Goal: Information Seeking & Learning: Learn about a topic

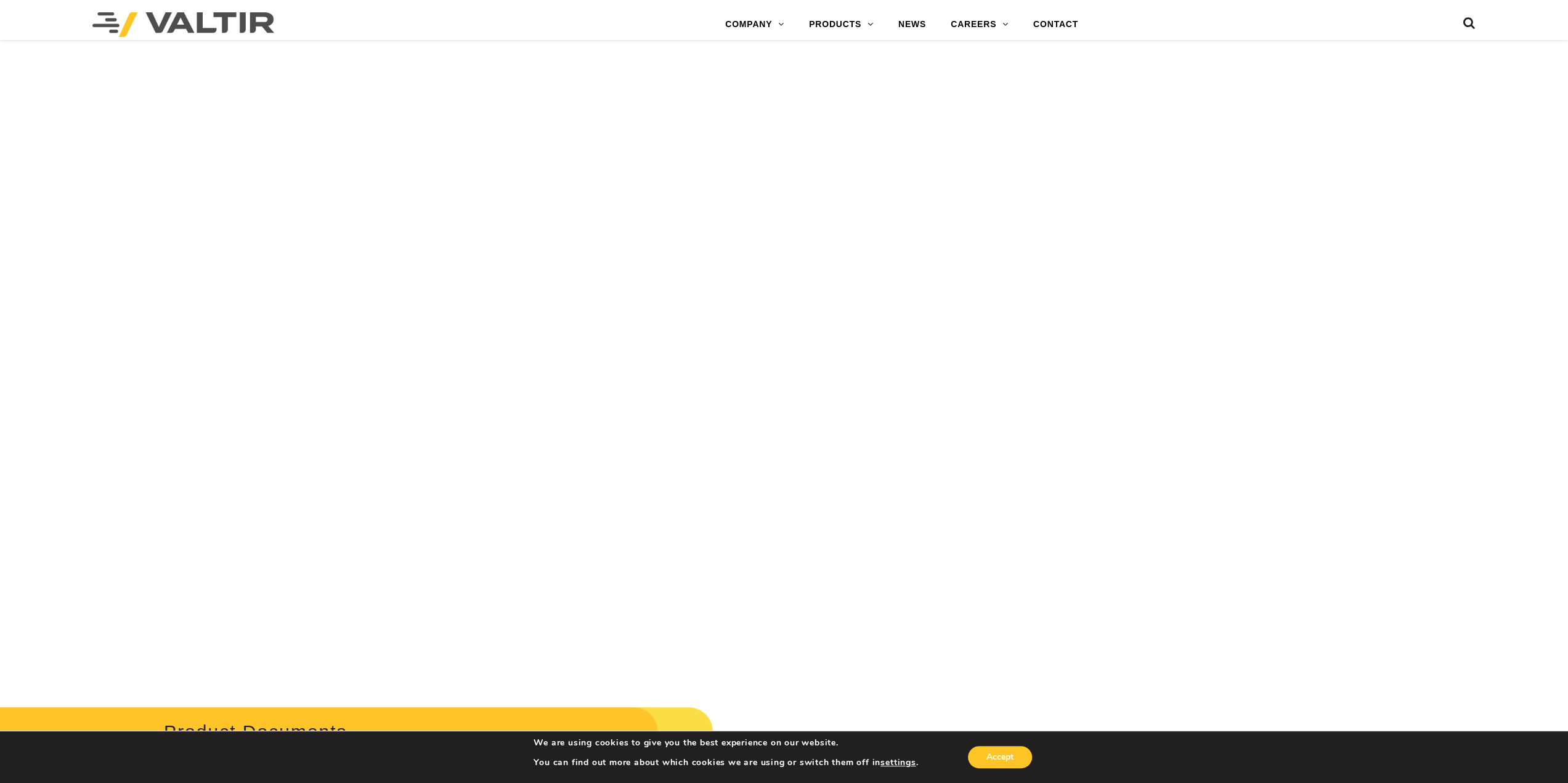
scroll to position [5051, 0]
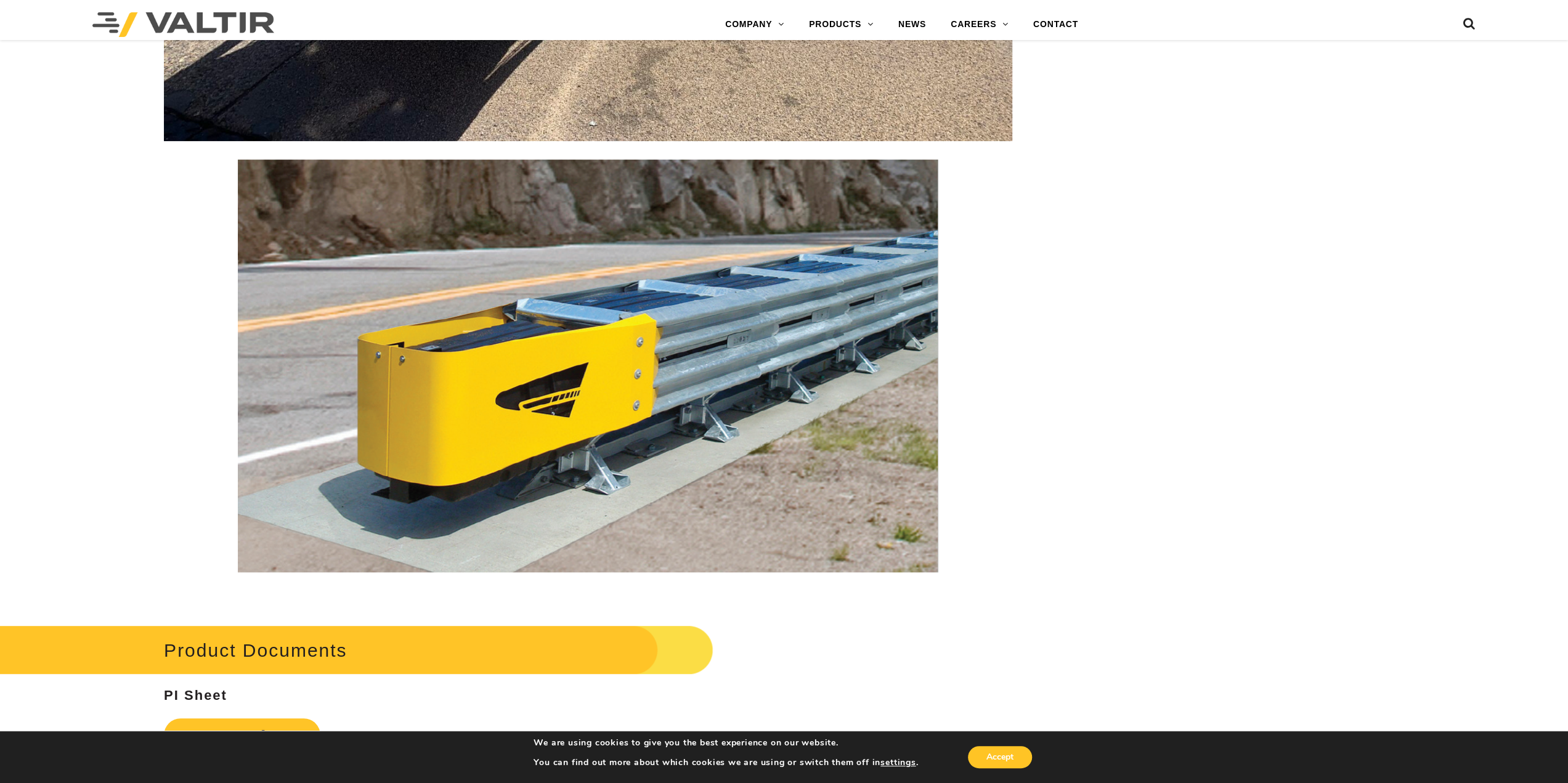
click at [758, 365] on img at bounding box center [588, 365] width 700 height 413
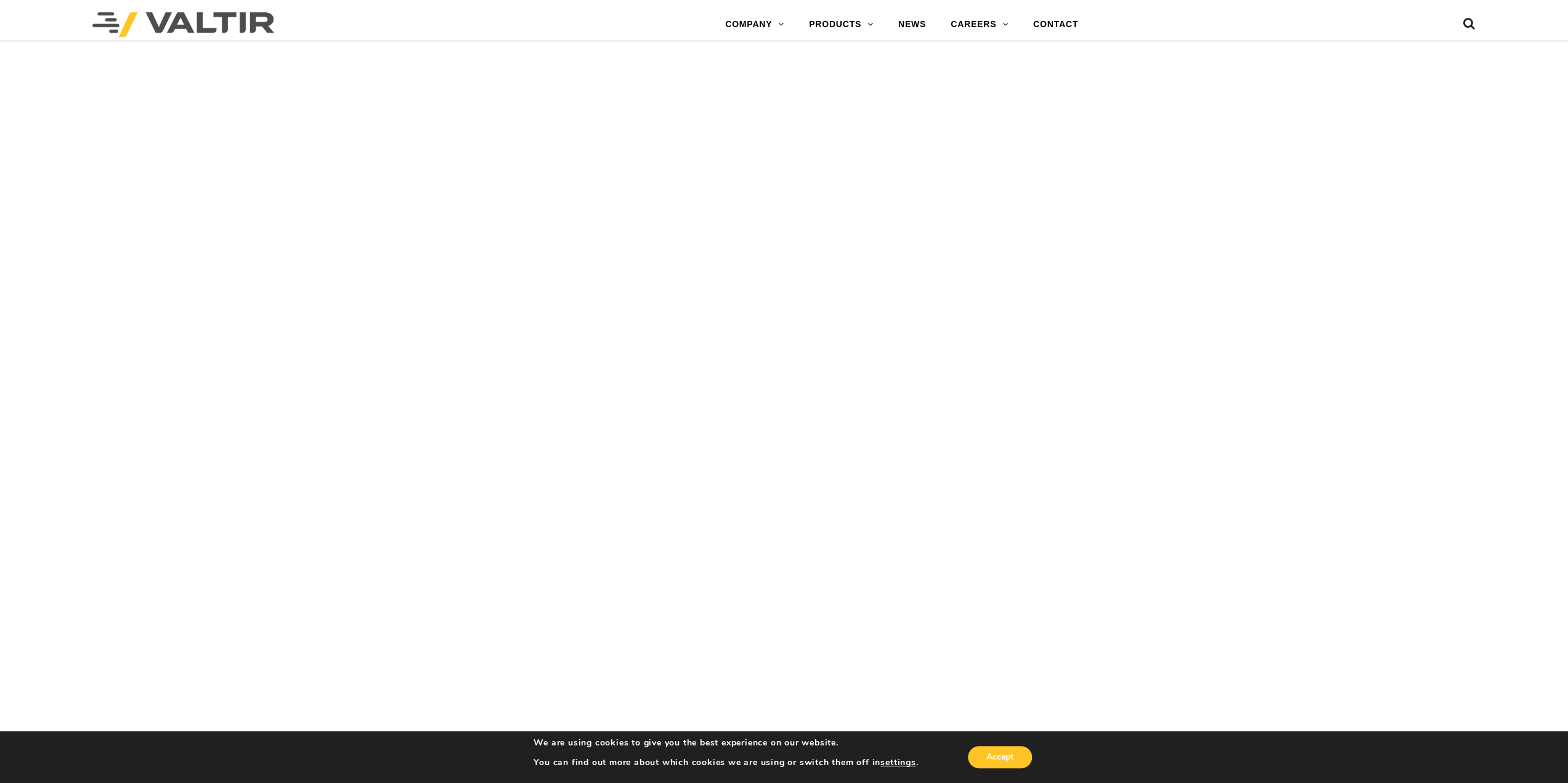
scroll to position [2587, 0]
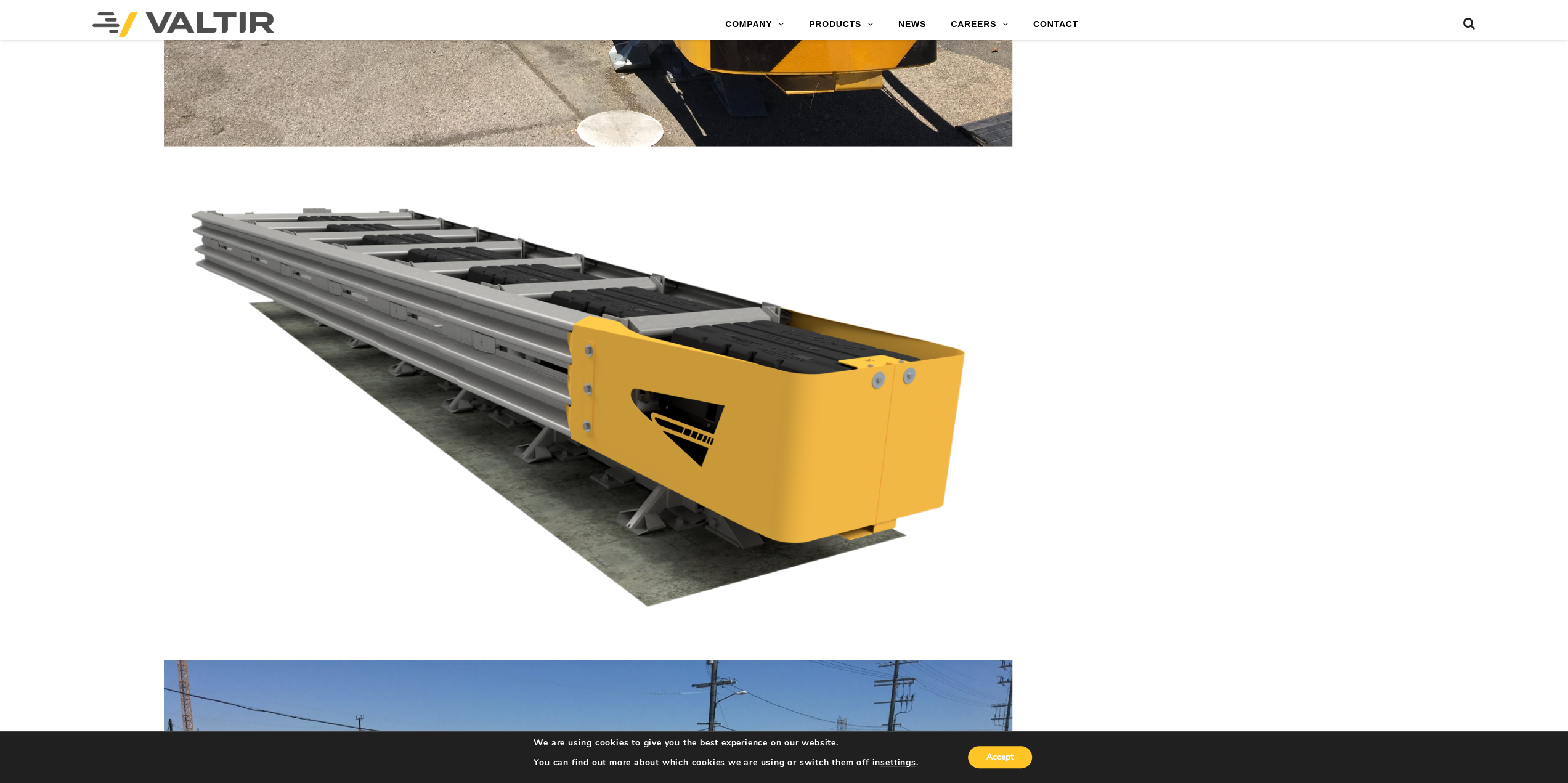
click at [510, 362] on img at bounding box center [588, 404] width 848 height 477
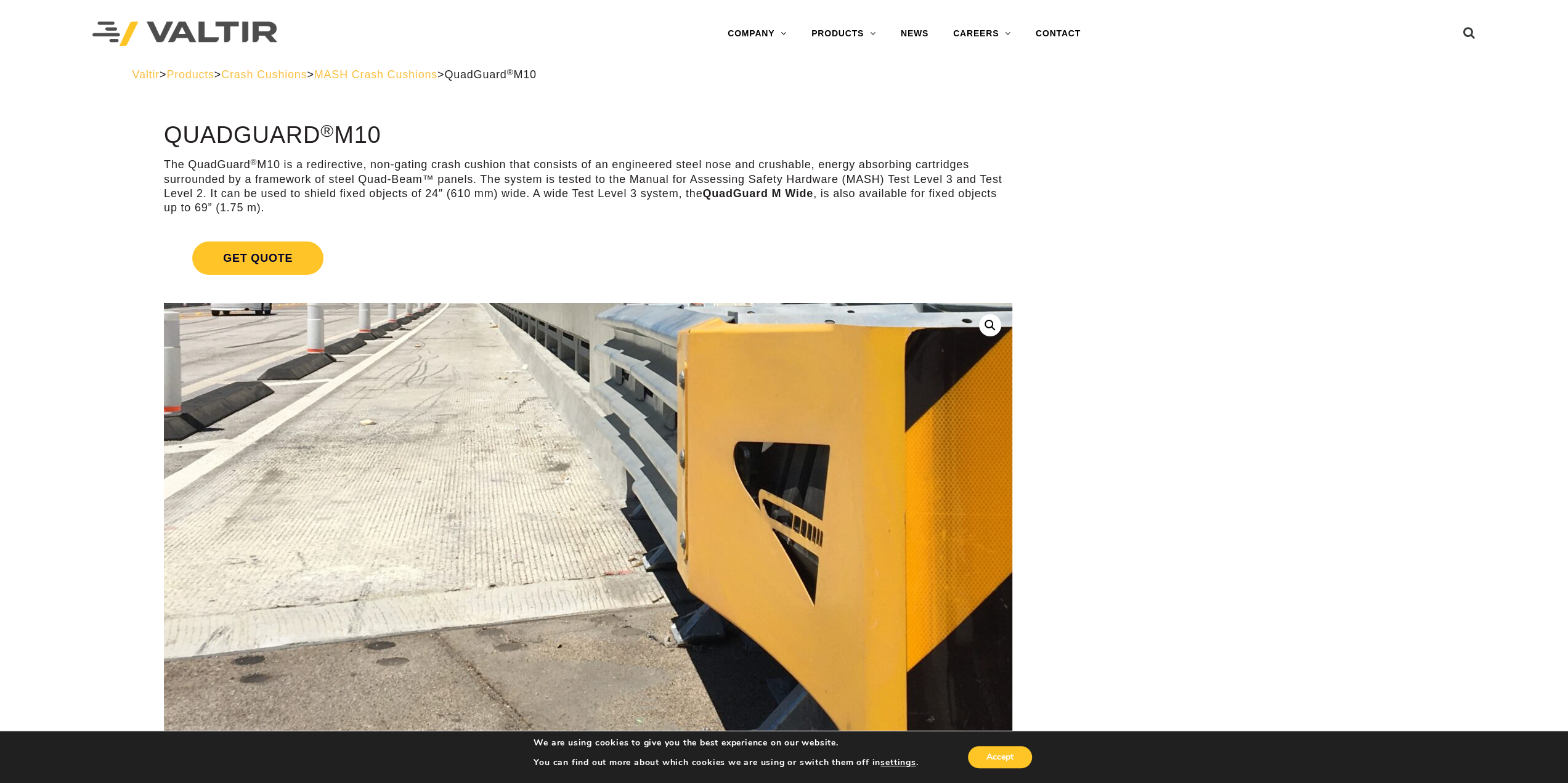
scroll to position [0, 0]
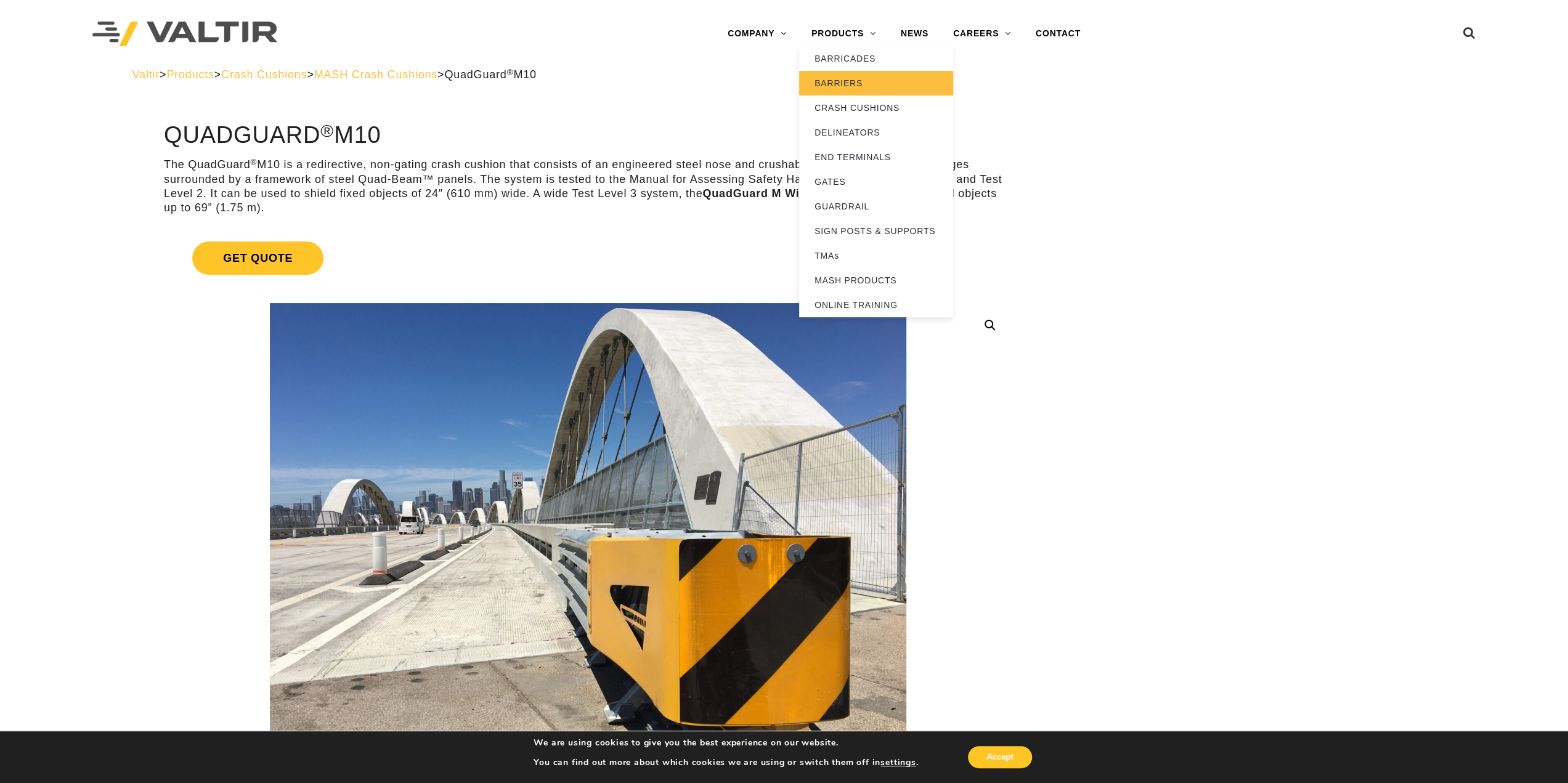
click at [834, 87] on link "BARRIERS" at bounding box center [876, 84] width 154 height 25
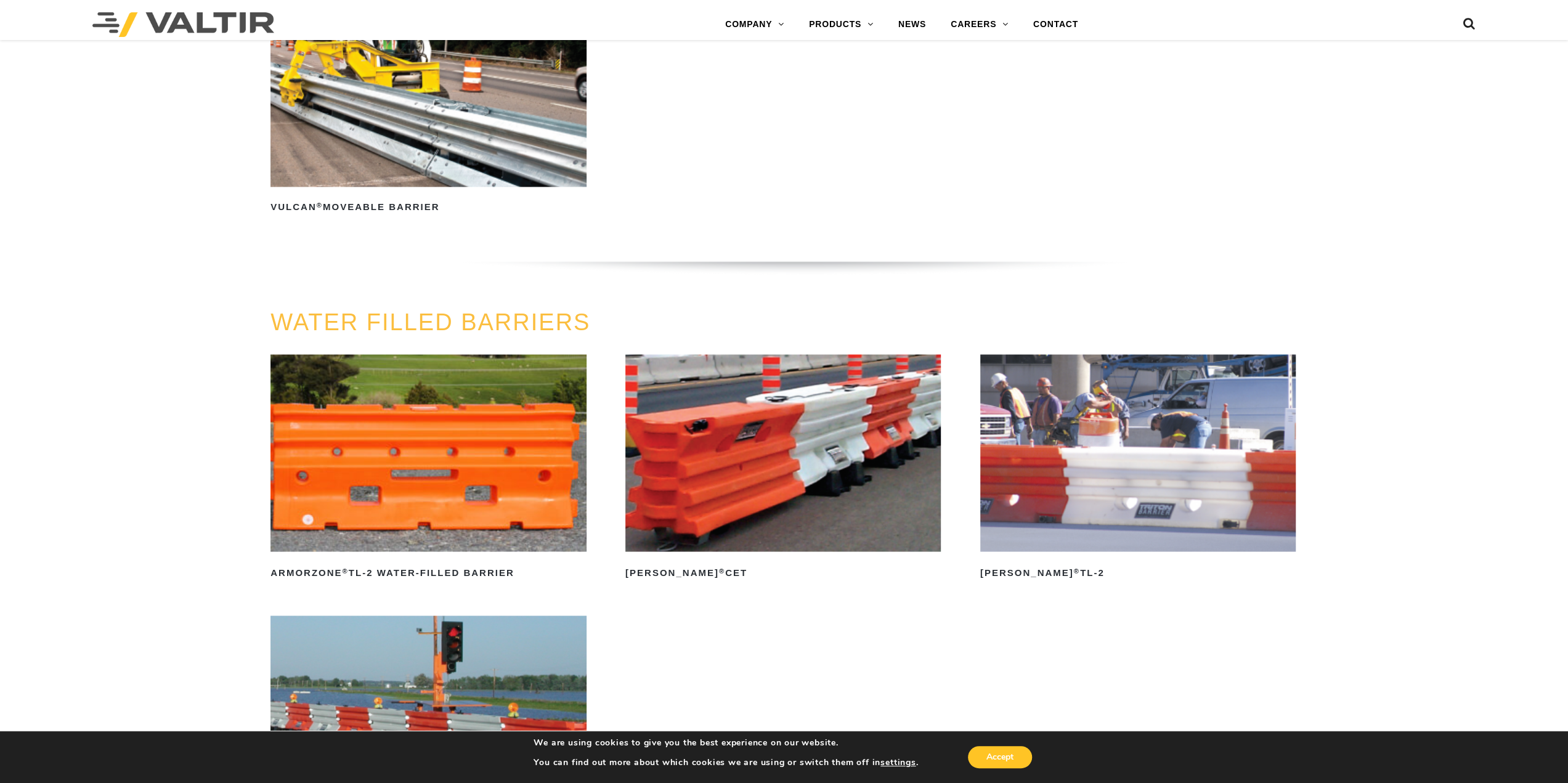
scroll to position [2032, 0]
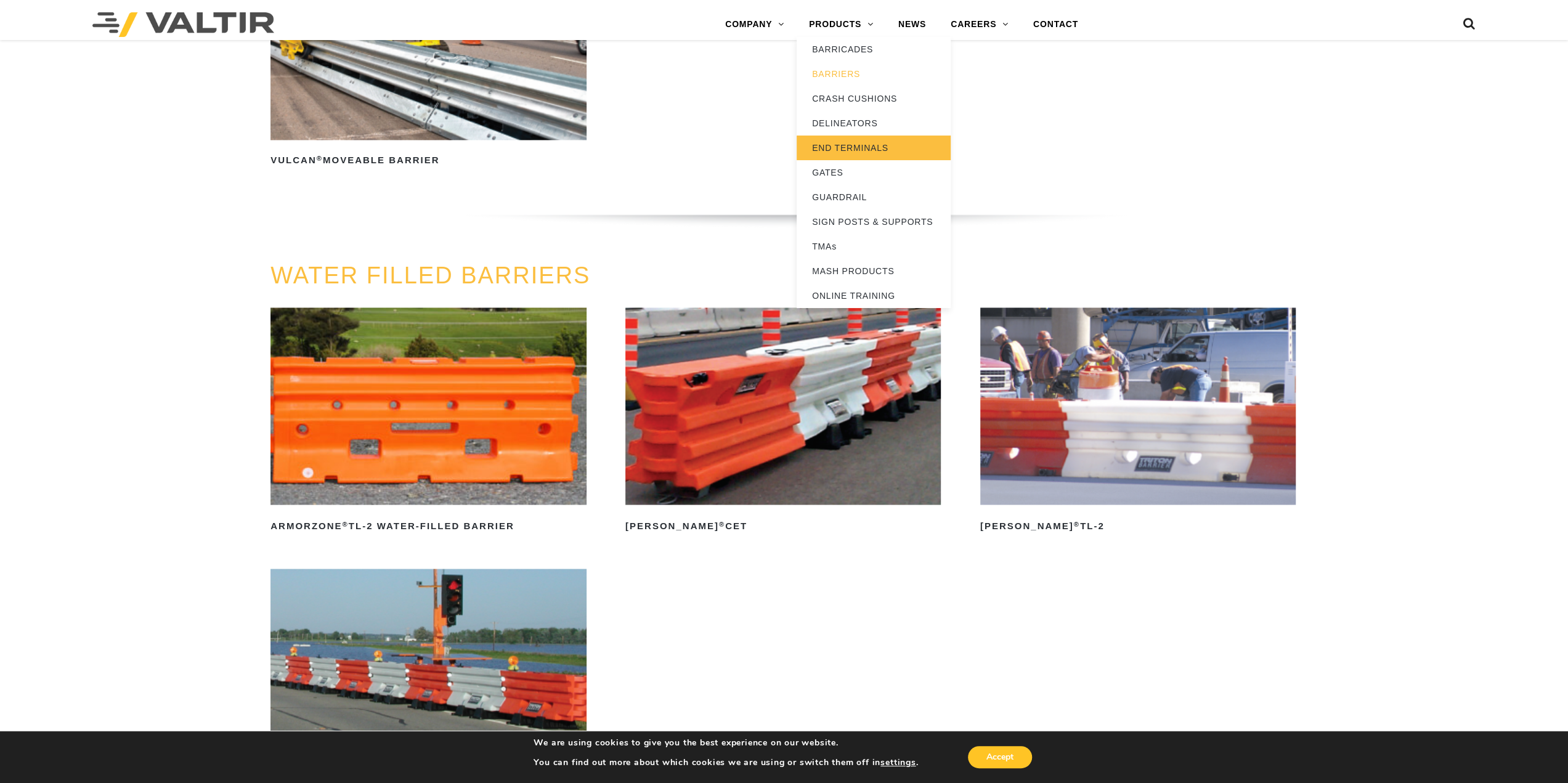
click at [874, 146] on link "END TERMINALS" at bounding box center [873, 148] width 154 height 25
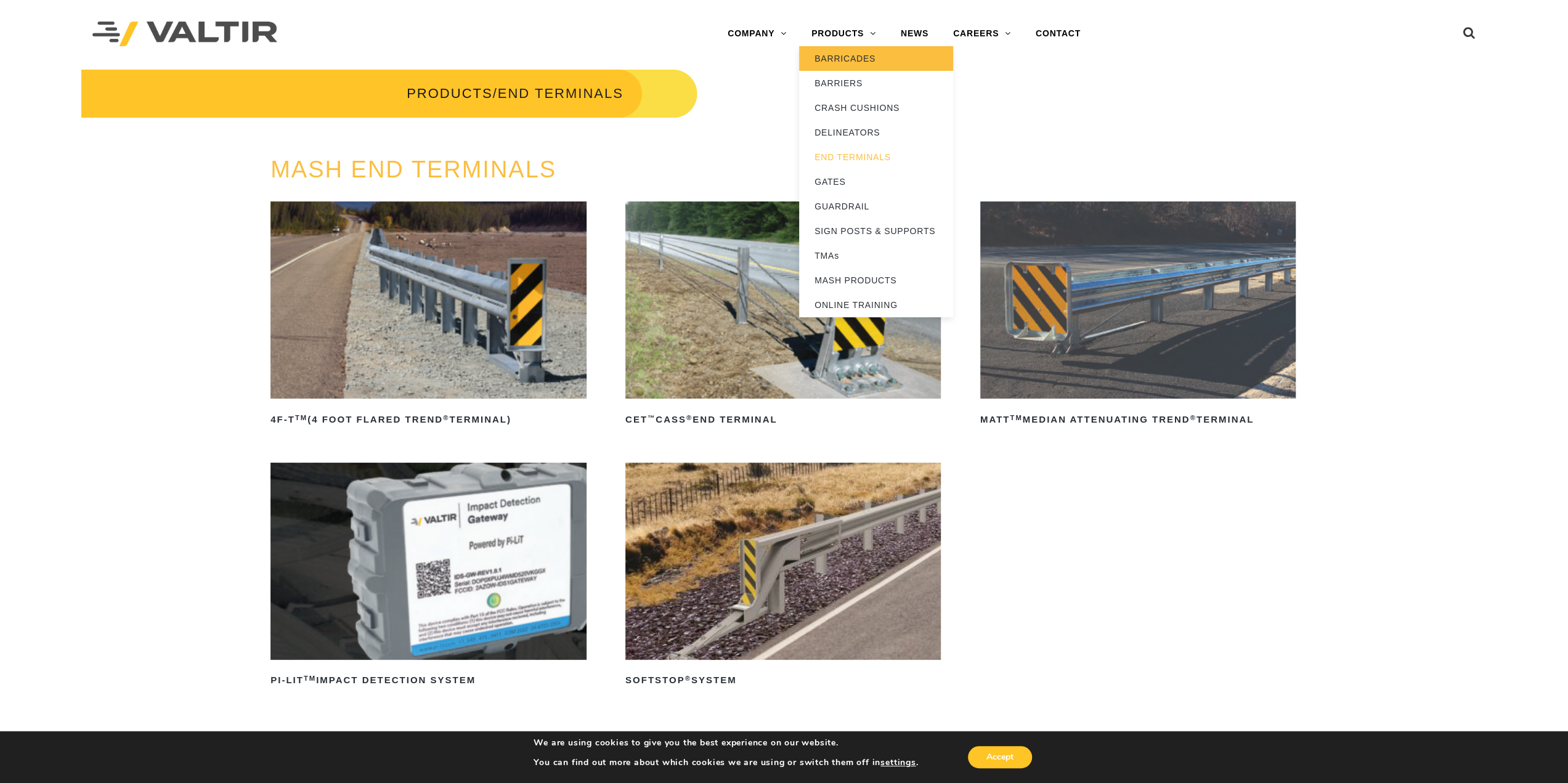
click at [861, 63] on link "BARRICADES" at bounding box center [876, 59] width 154 height 25
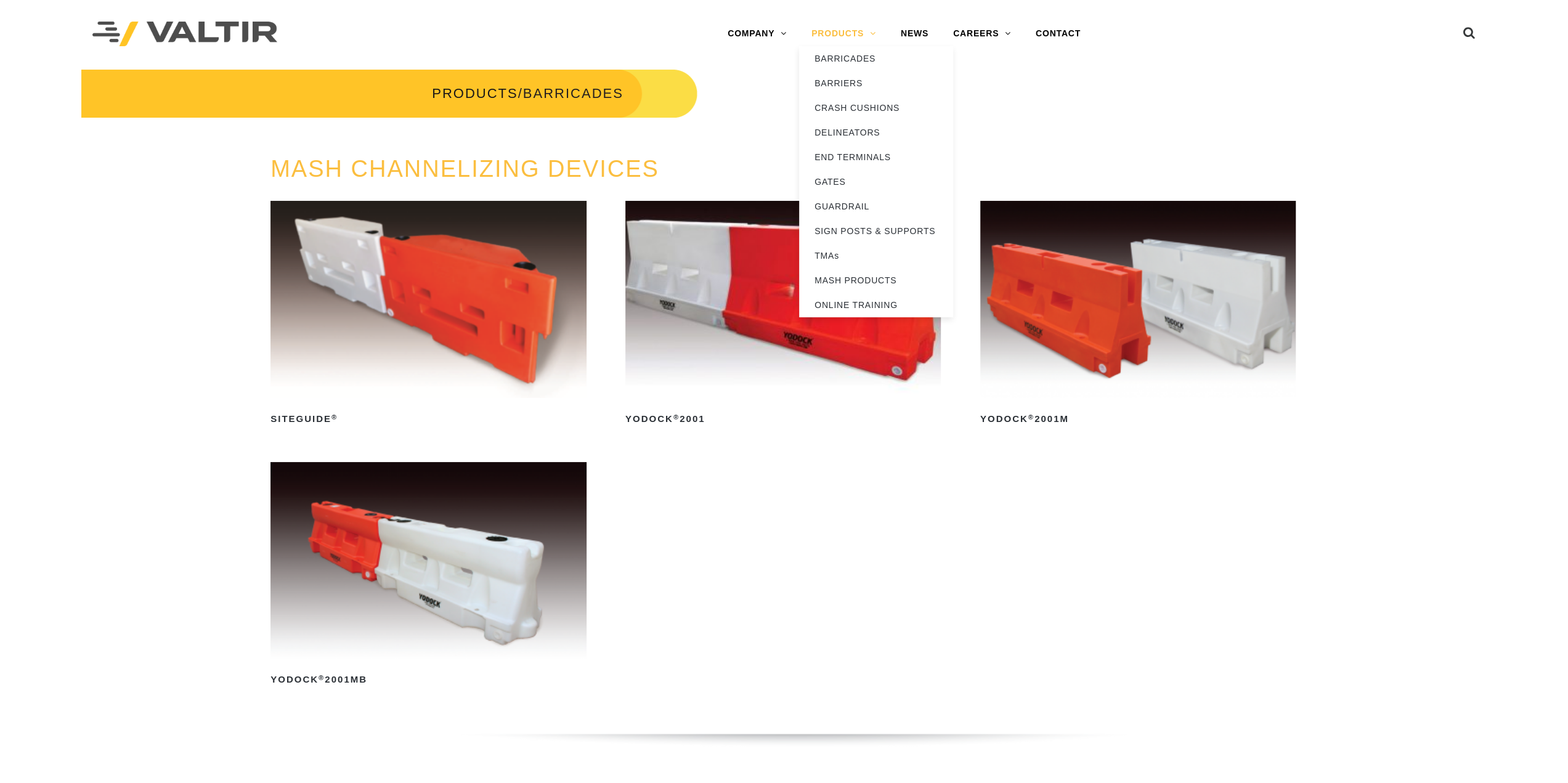
click at [852, 37] on link "PRODUCTS" at bounding box center [844, 34] width 90 height 25
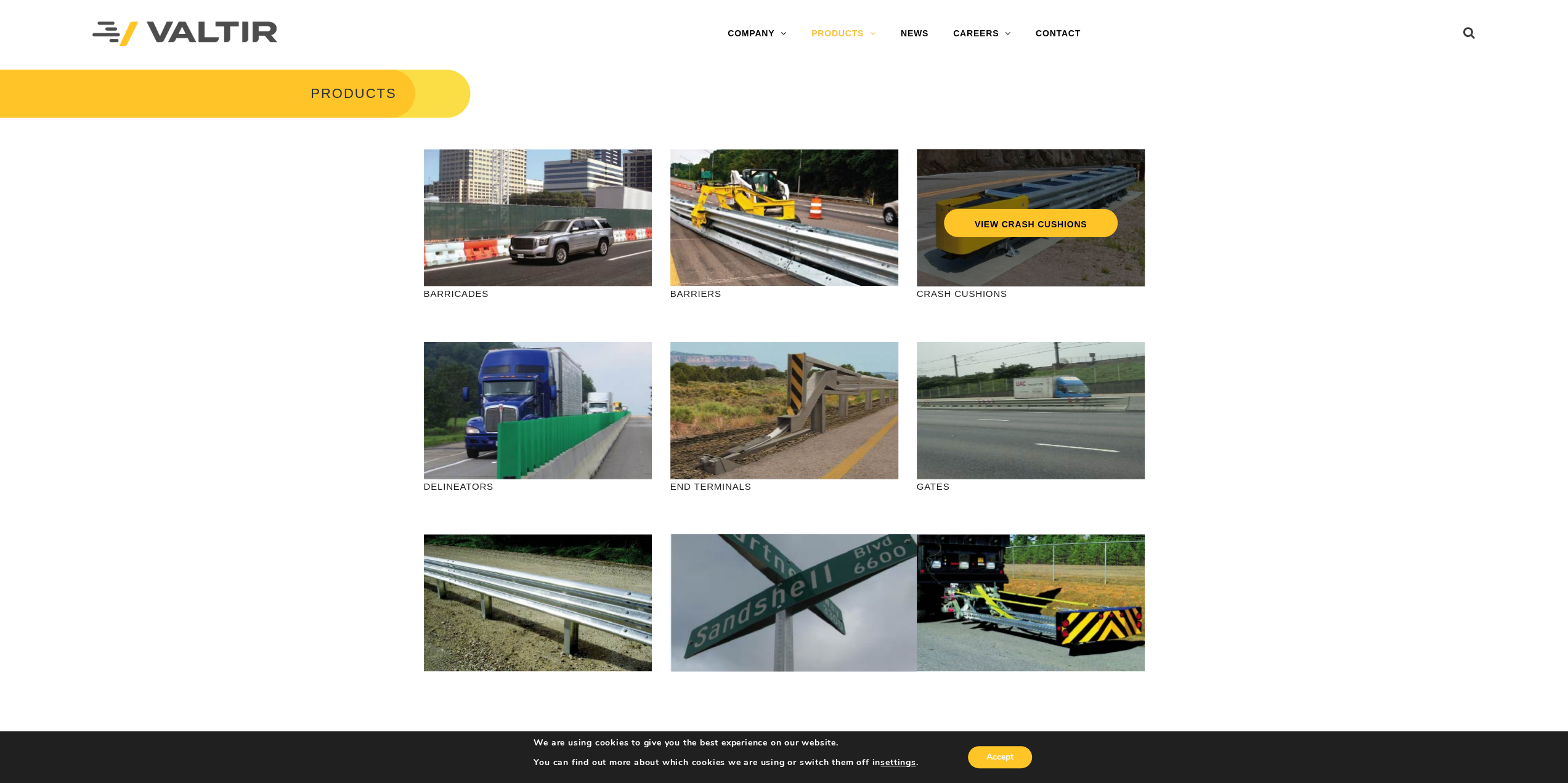
click at [1003, 258] on div "VIEW CRASH CUSHIONS" at bounding box center [1030, 217] width 228 height 137
click at [1004, 232] on link "VIEW CRASH CUSHIONS" at bounding box center [1029, 223] width 173 height 28
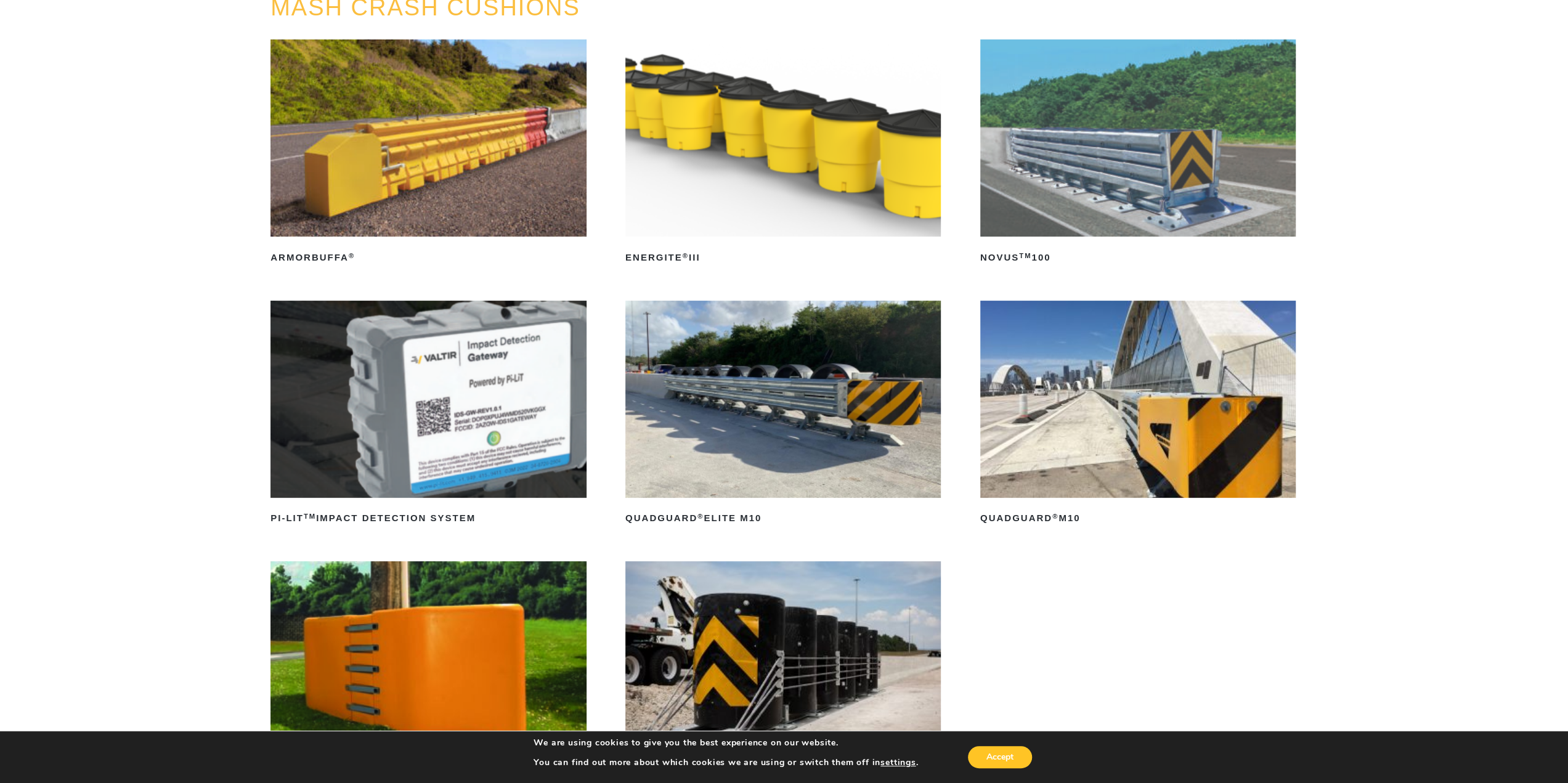
scroll to position [123, 0]
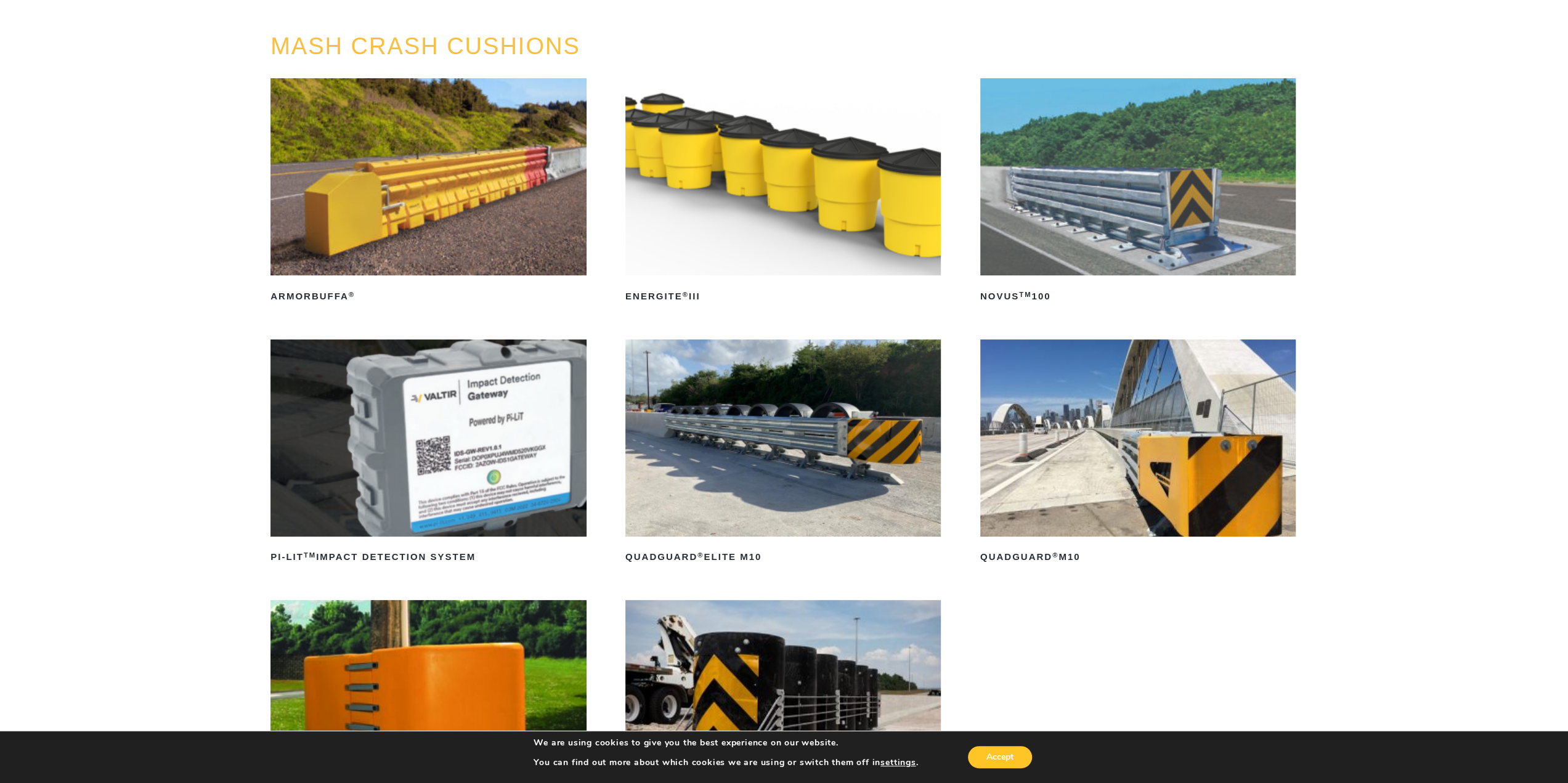
click at [1016, 524] on img at bounding box center [1138, 438] width 315 height 197
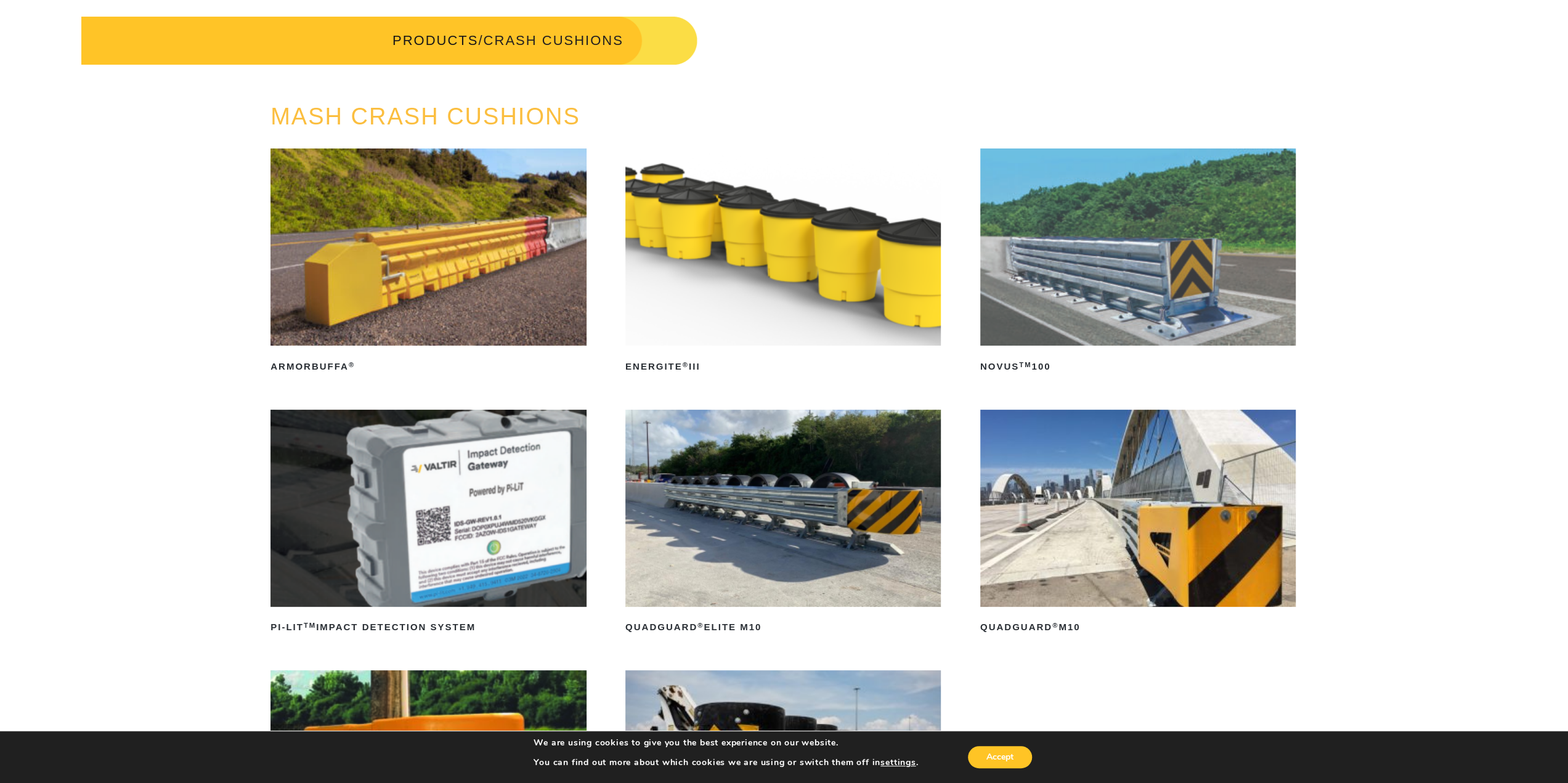
scroll to position [0, 0]
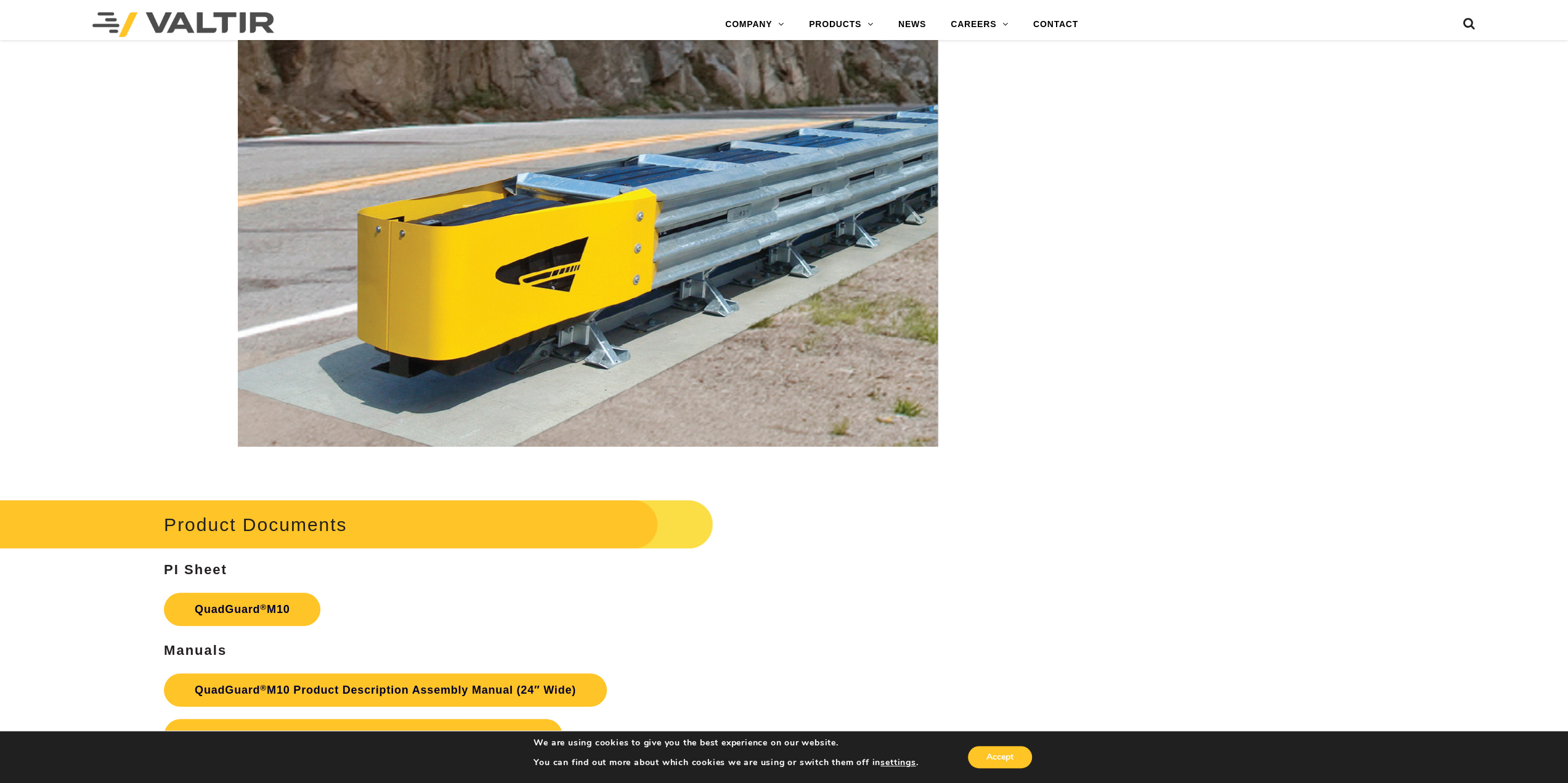
scroll to position [4989, 0]
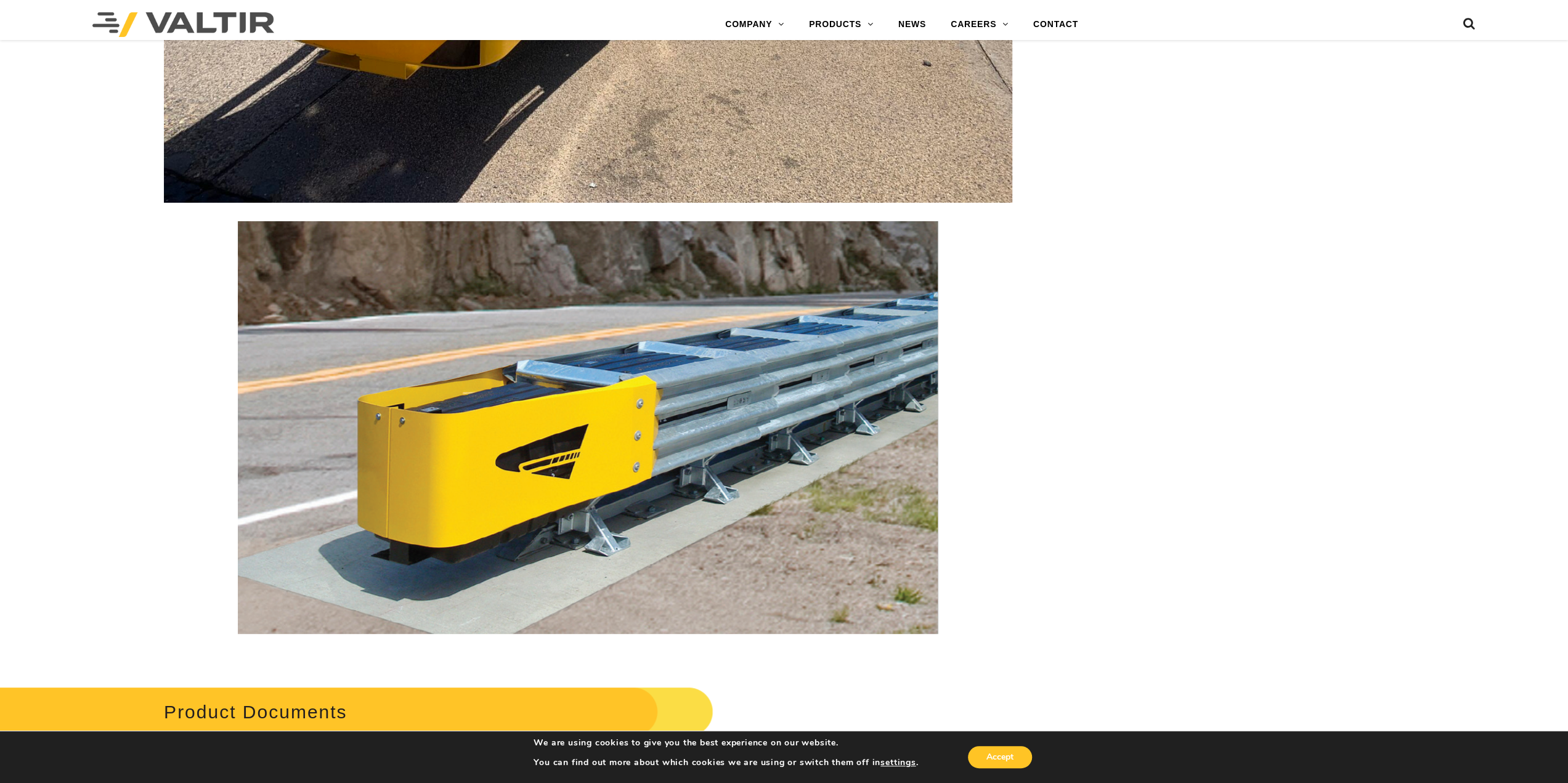
click at [732, 429] on img at bounding box center [588, 427] width 700 height 413
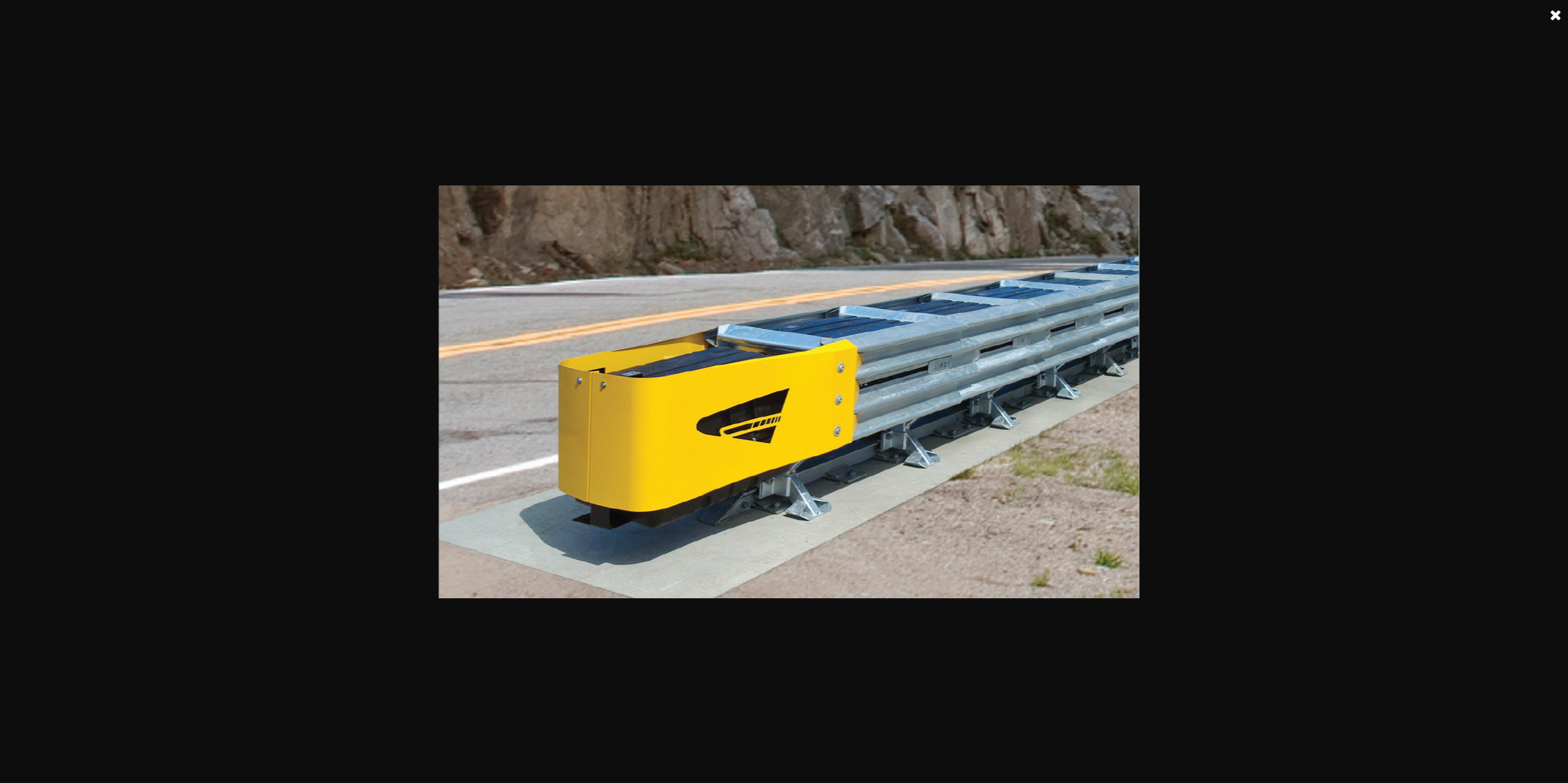
click at [77, 97] on div at bounding box center [788, 395] width 1577 height 783
